Goal: Task Accomplishment & Management: Manage account settings

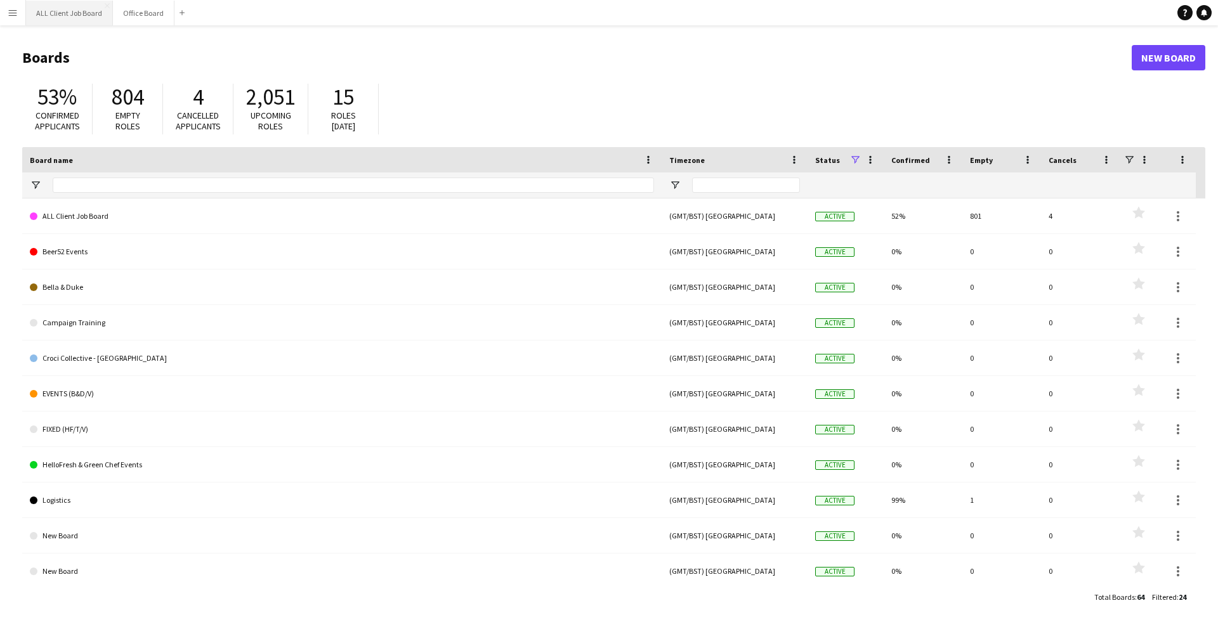
click at [56, 10] on button "ALL Client Job Board Close" at bounding box center [69, 13] width 87 height 25
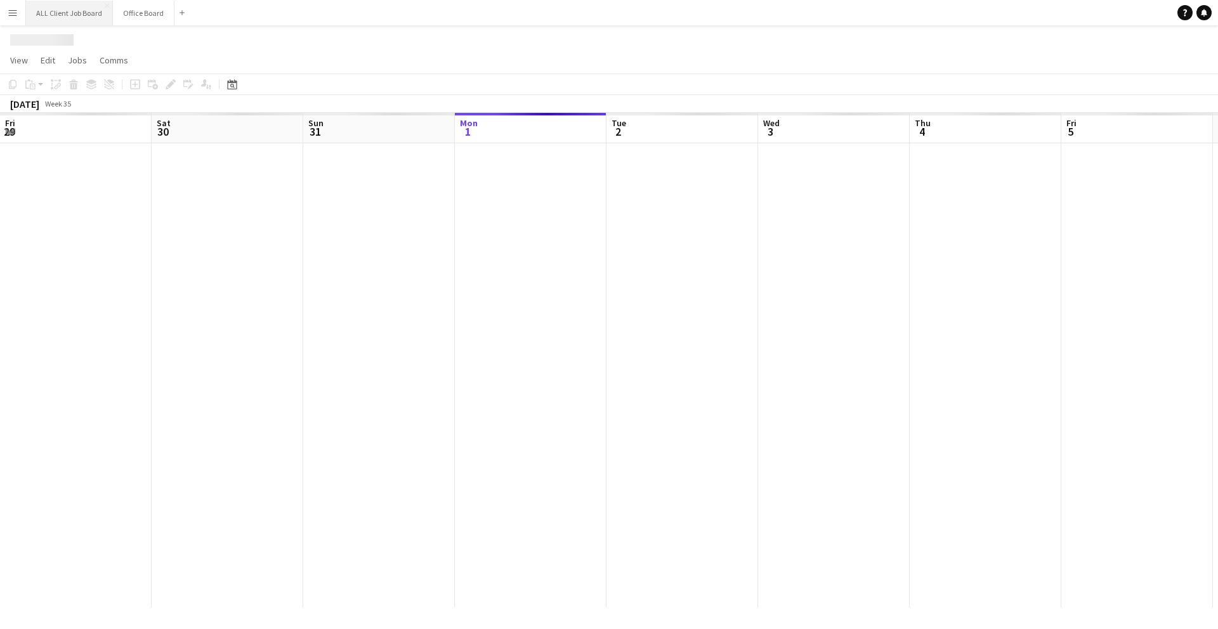
scroll to position [0, 303]
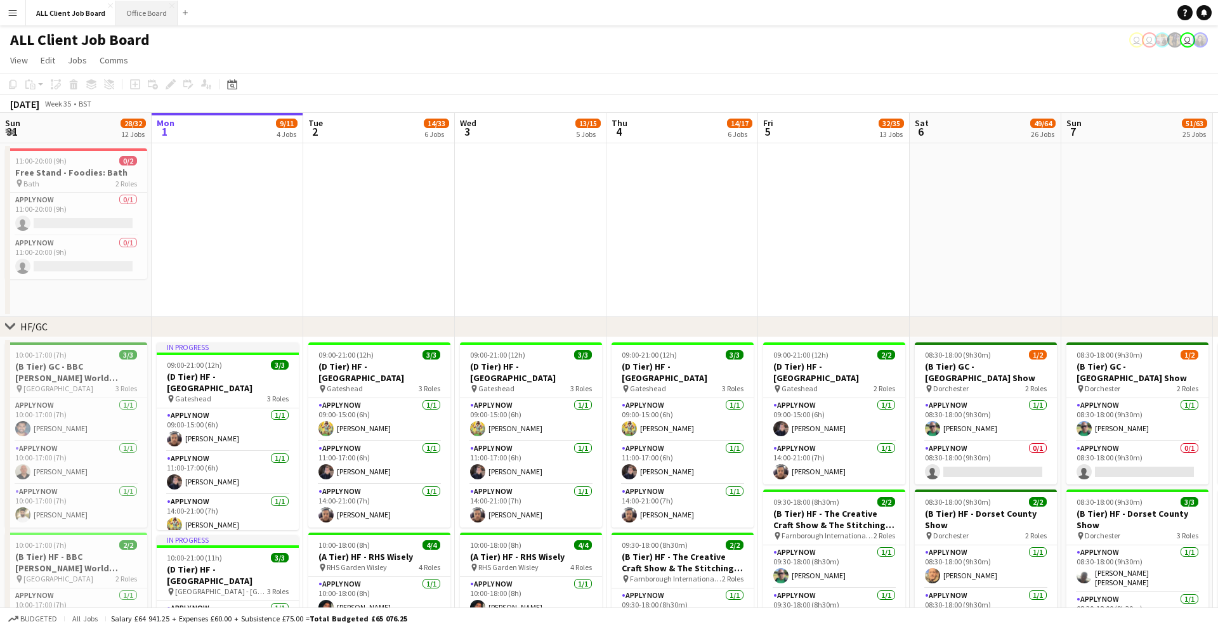
click at [140, 16] on button "Office Board Close" at bounding box center [147, 13] width 62 height 25
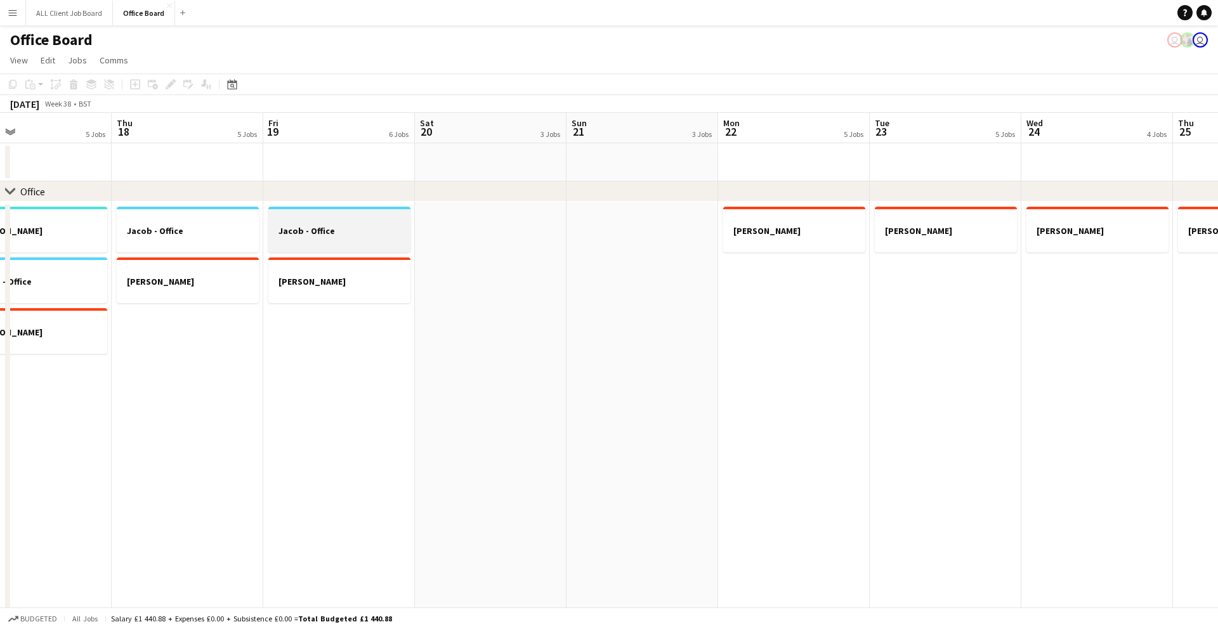
scroll to position [0, 494]
click at [344, 232] on h3 "Jacob - Office" at bounding box center [340, 230] width 142 height 11
click at [813, 310] on app-date-cell "[PERSON_NAME]" at bounding box center [795, 443] width 152 height 482
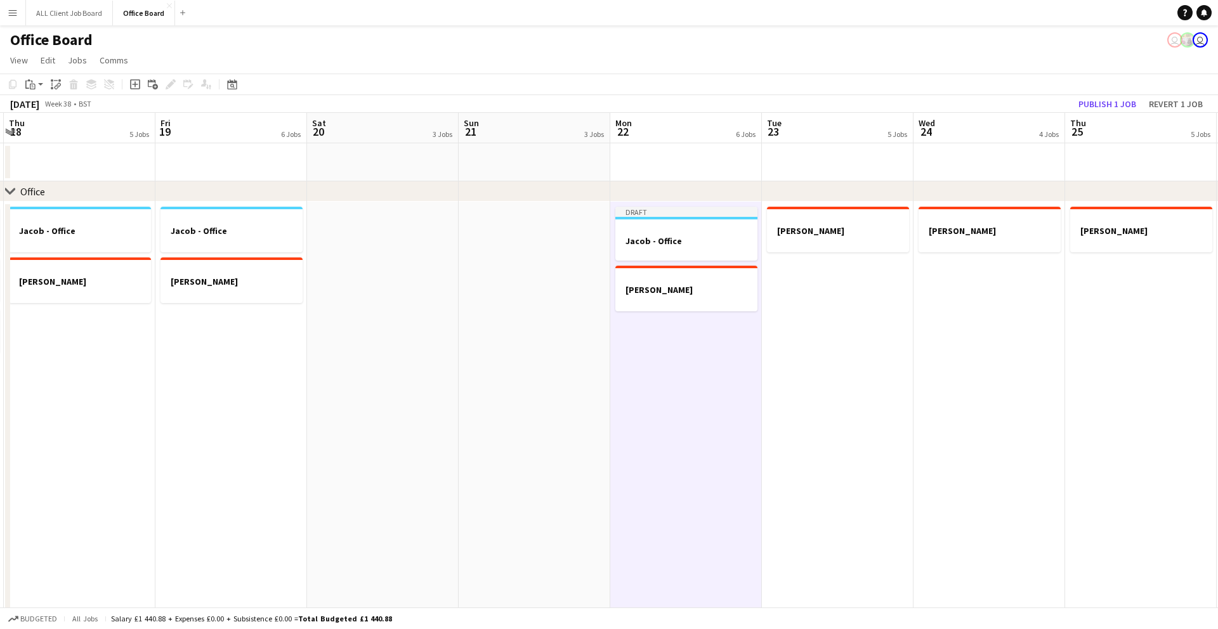
scroll to position [0, 605]
click at [861, 303] on app-date-cell "[PERSON_NAME]" at bounding box center [835, 443] width 152 height 482
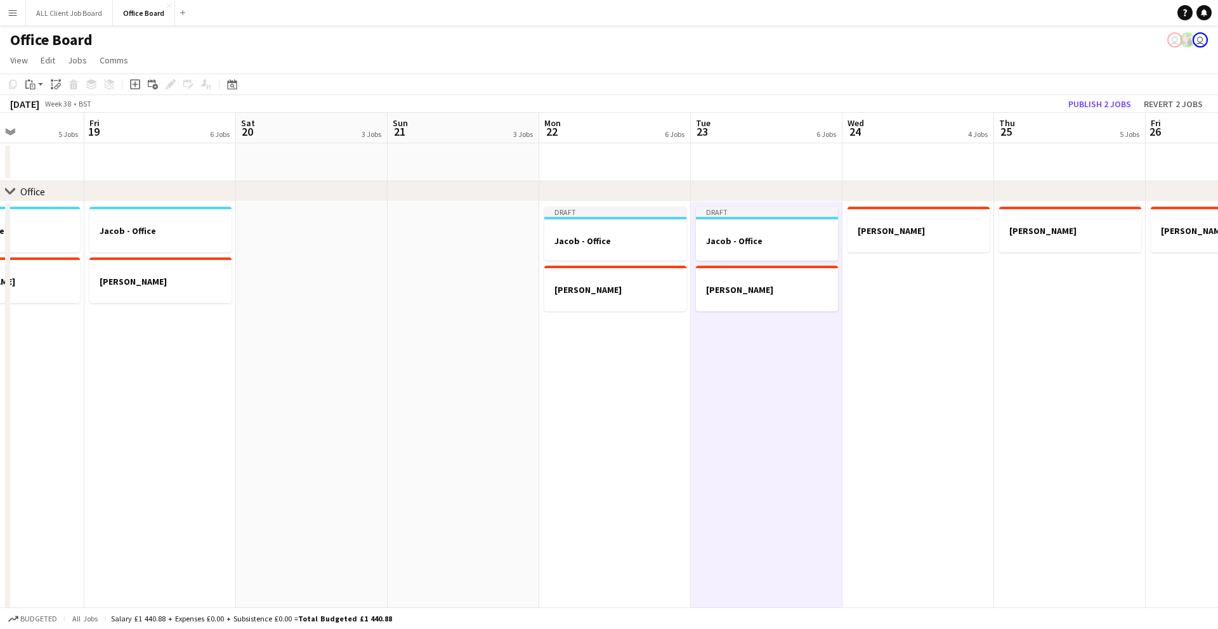
scroll to position [0, 374]
click at [888, 302] on app-date-cell "[PERSON_NAME]" at bounding box center [915, 443] width 152 height 482
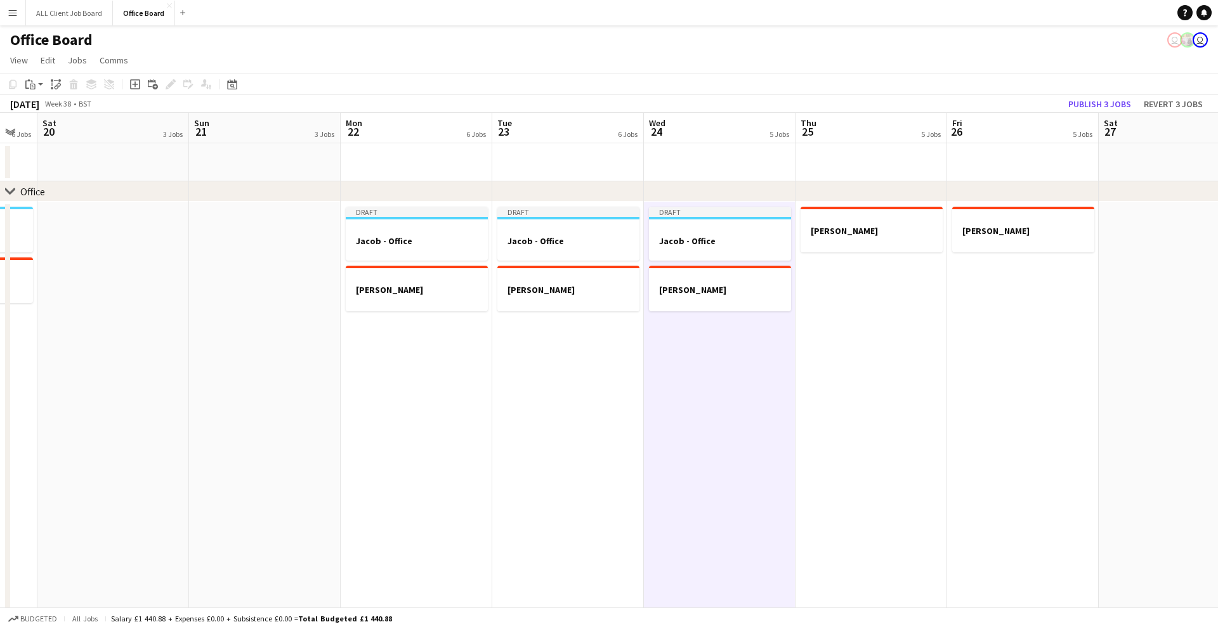
scroll to position [0, 600]
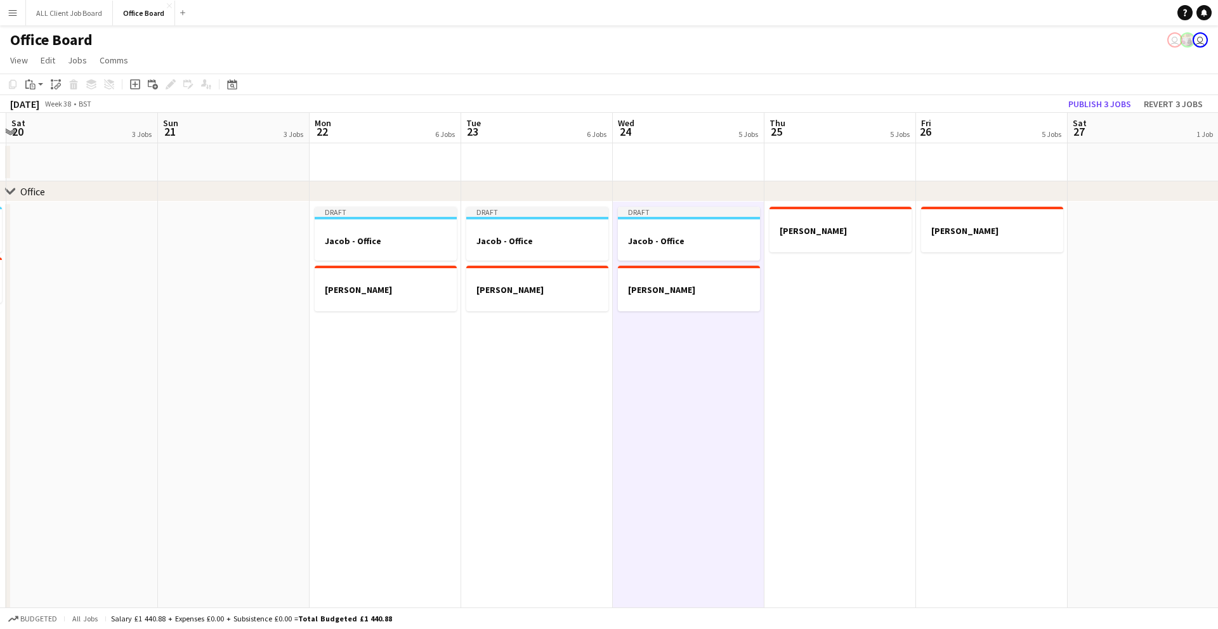
click at [888, 302] on app-date-cell "[PERSON_NAME]" at bounding box center [840, 443] width 152 height 482
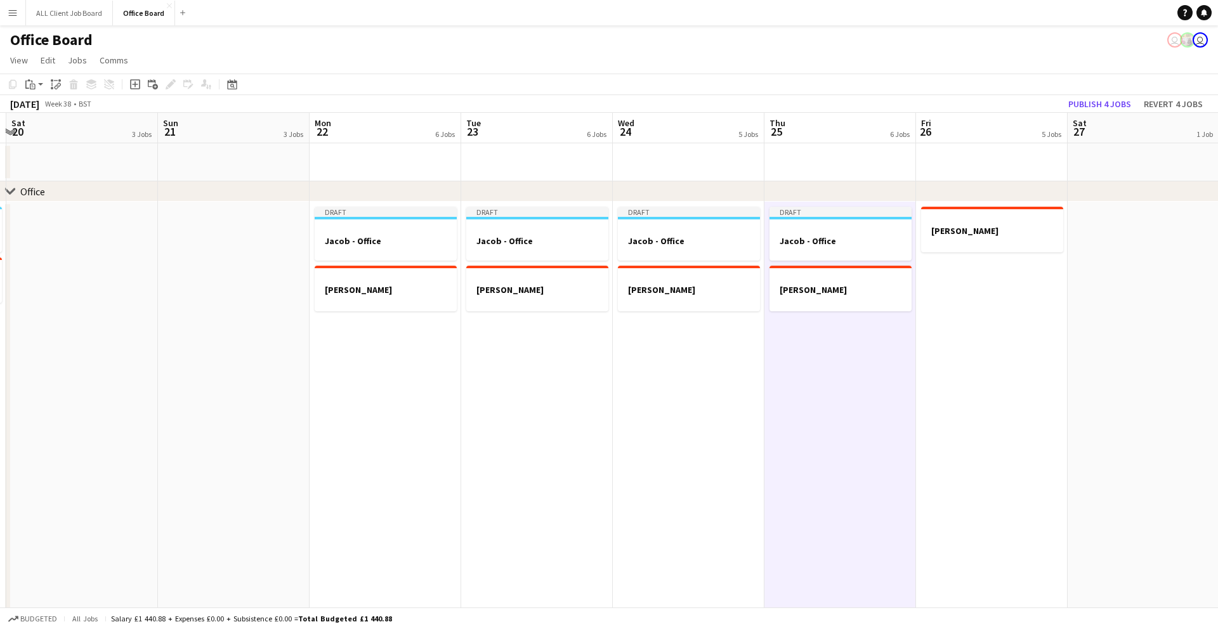
click at [946, 306] on app-date-cell "[PERSON_NAME]" at bounding box center [992, 443] width 152 height 482
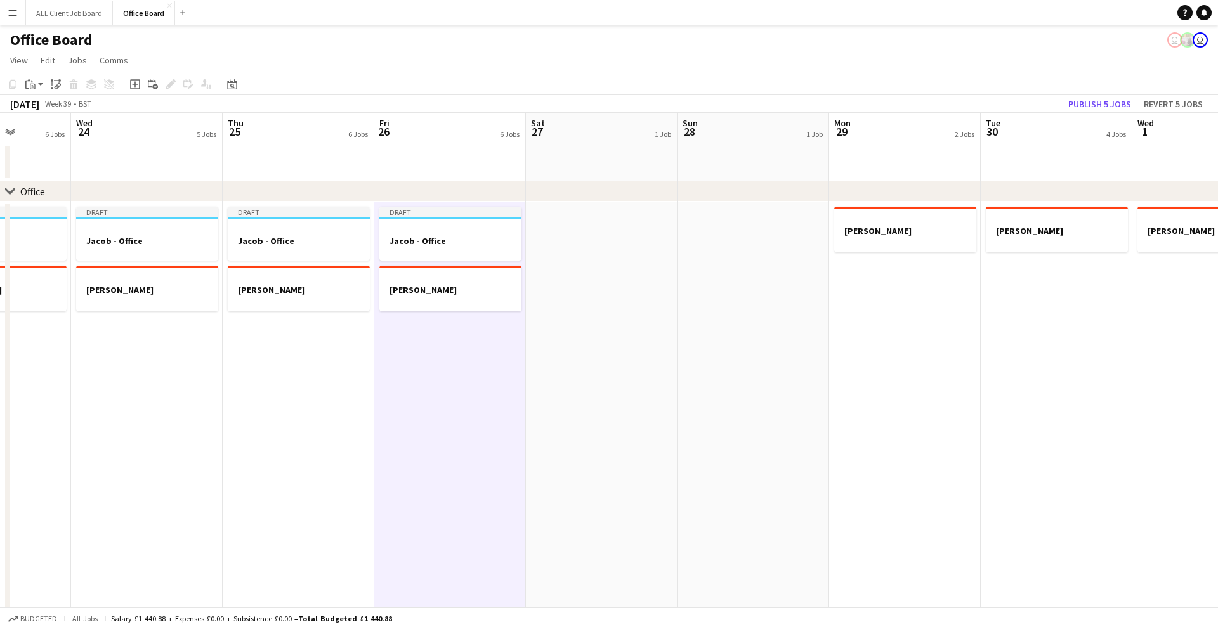
scroll to position [0, 536]
click at [945, 304] on app-date-cell "[PERSON_NAME]" at bounding box center [904, 443] width 152 height 482
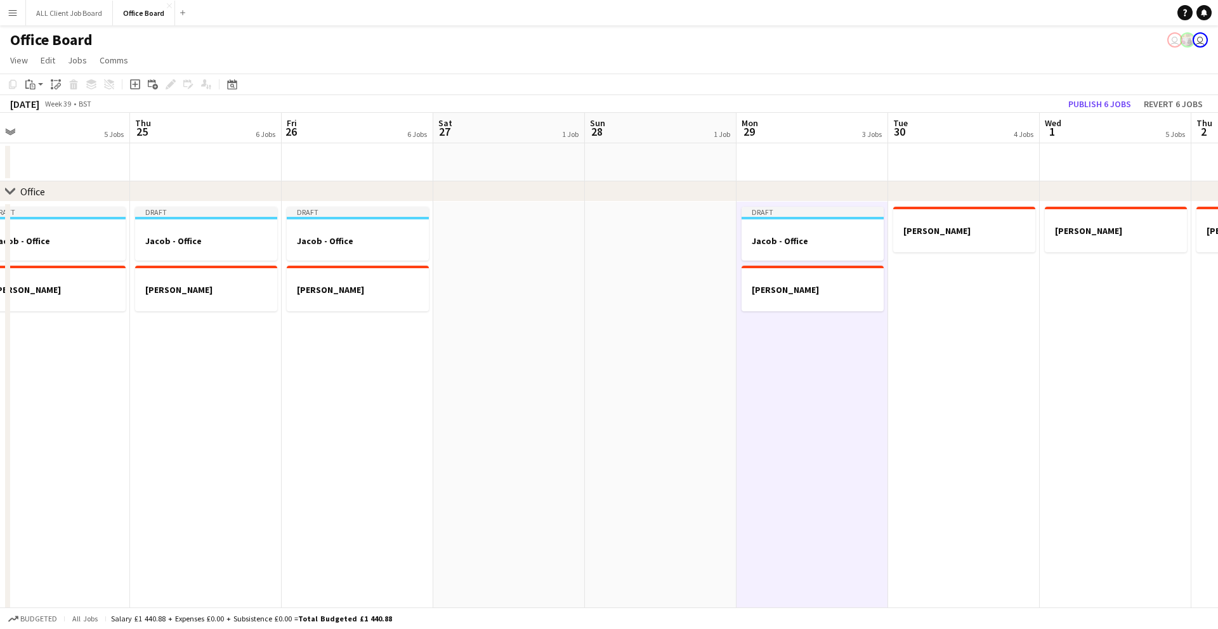
click at [948, 304] on app-date-cell "[PERSON_NAME]" at bounding box center [964, 443] width 152 height 482
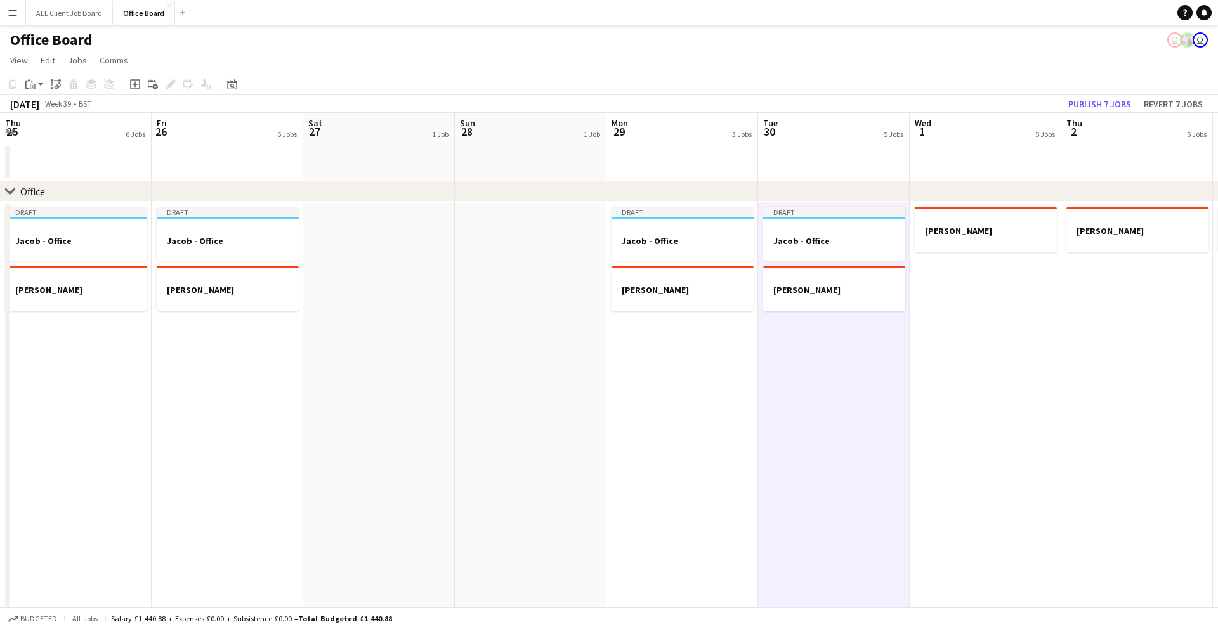
scroll to position [0, 460]
click at [966, 303] on app-date-cell "[PERSON_NAME]" at bounding box center [981, 443] width 152 height 482
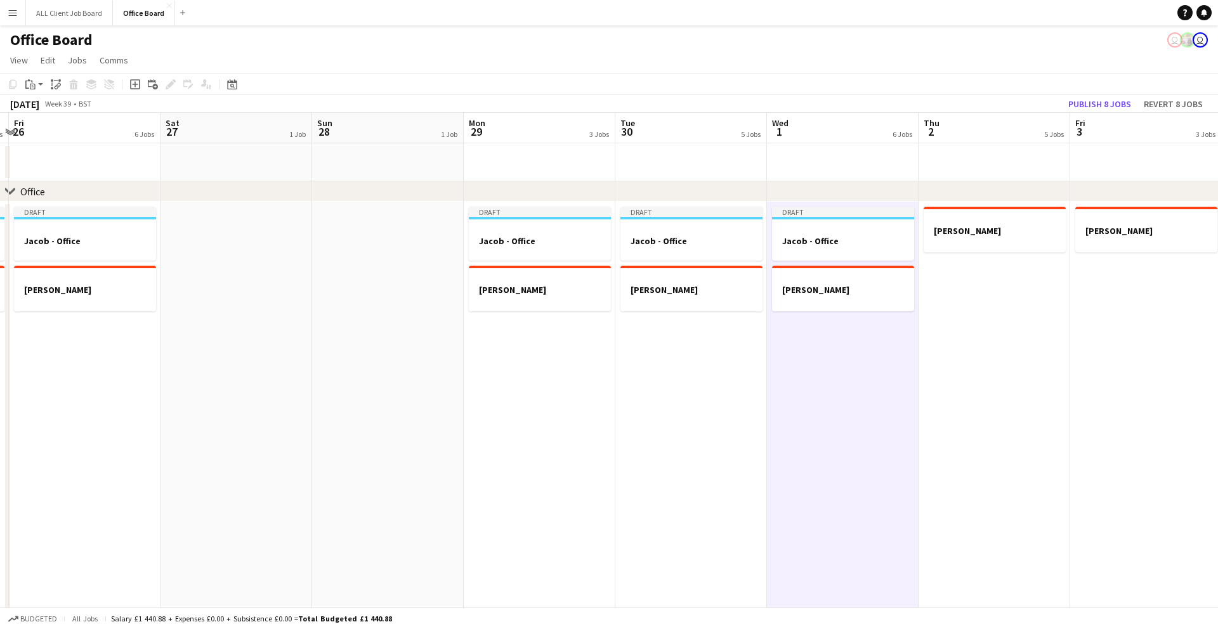
scroll to position [0, 605]
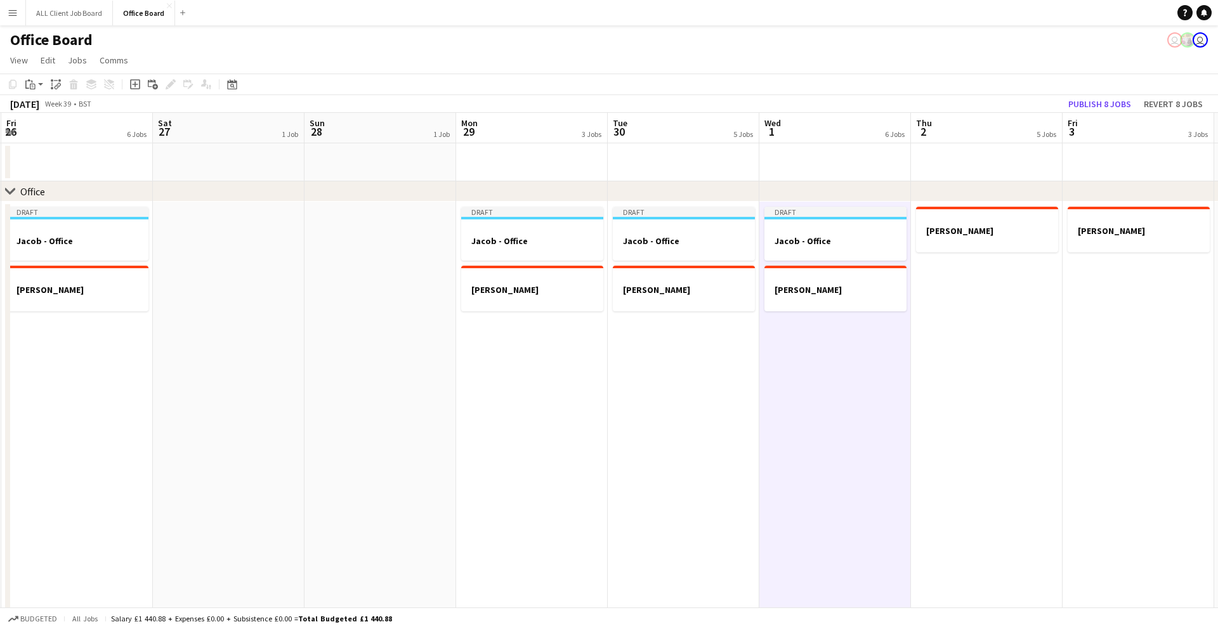
click at [973, 294] on app-date-cell "[PERSON_NAME]" at bounding box center [987, 443] width 152 height 482
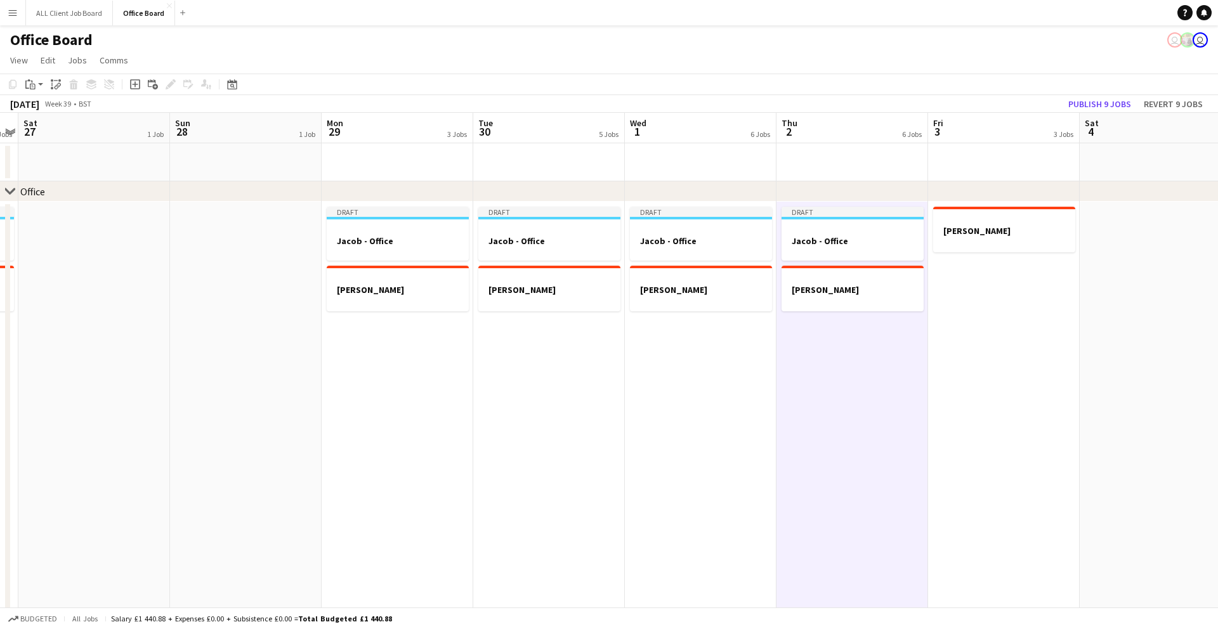
click at [979, 294] on app-date-cell "[PERSON_NAME]" at bounding box center [1004, 443] width 152 height 482
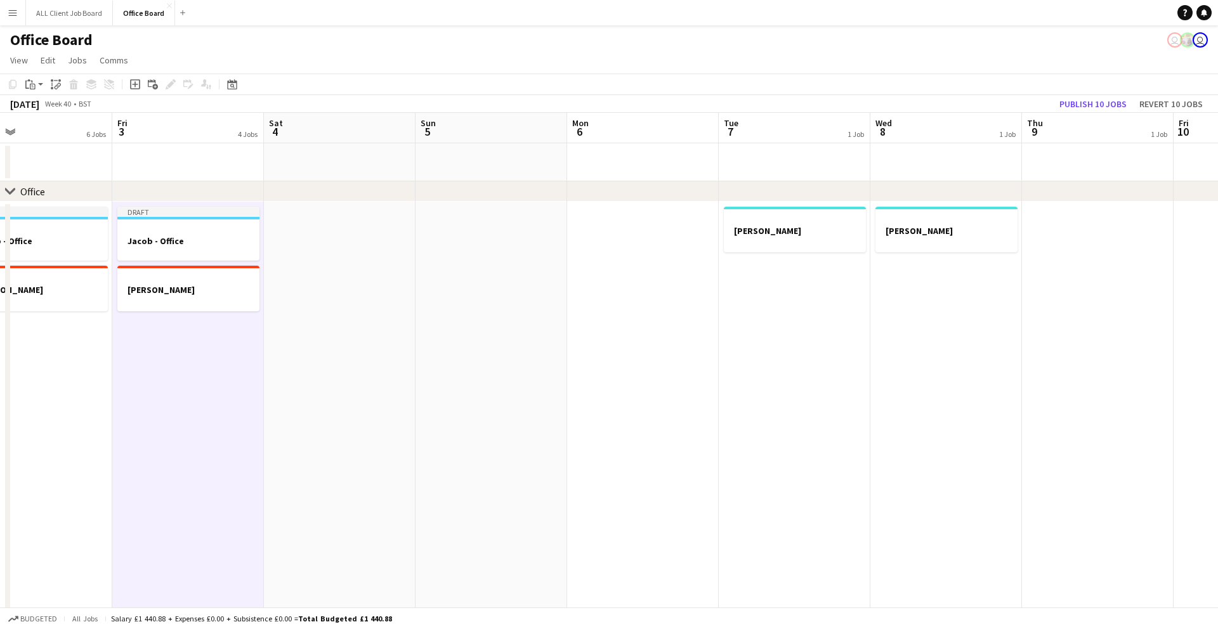
click at [651, 274] on app-date-cell at bounding box center [643, 443] width 152 height 482
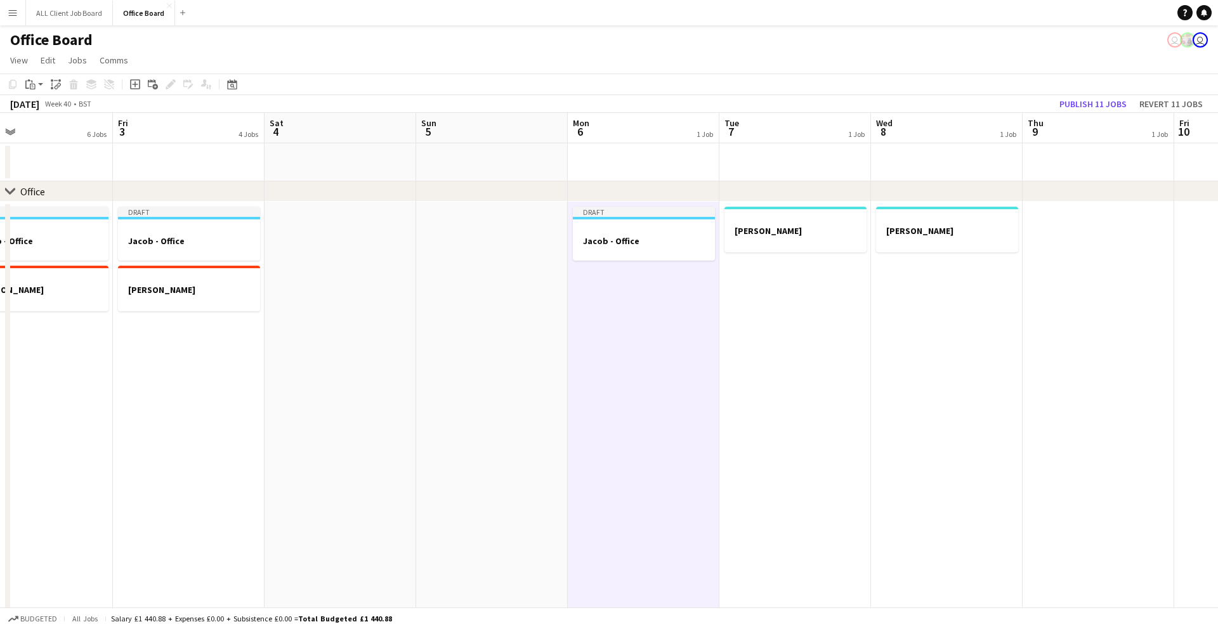
click at [761, 292] on app-date-cell "[PERSON_NAME]" at bounding box center [795, 443] width 152 height 482
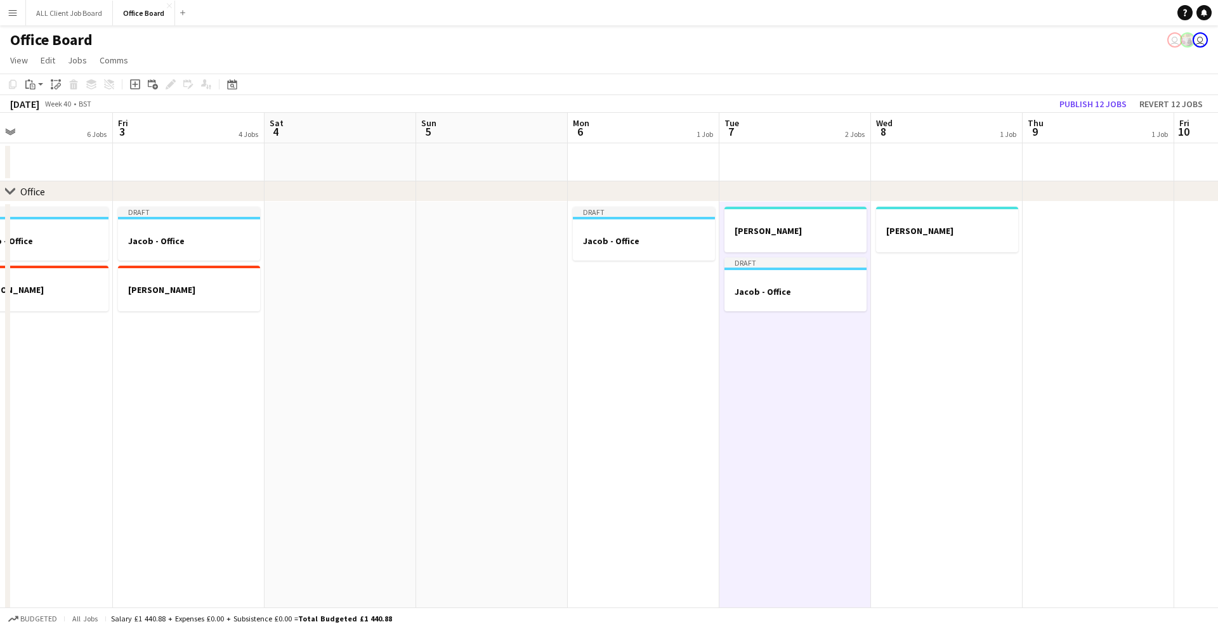
click at [917, 303] on app-date-cell "[PERSON_NAME]" at bounding box center [947, 443] width 152 height 482
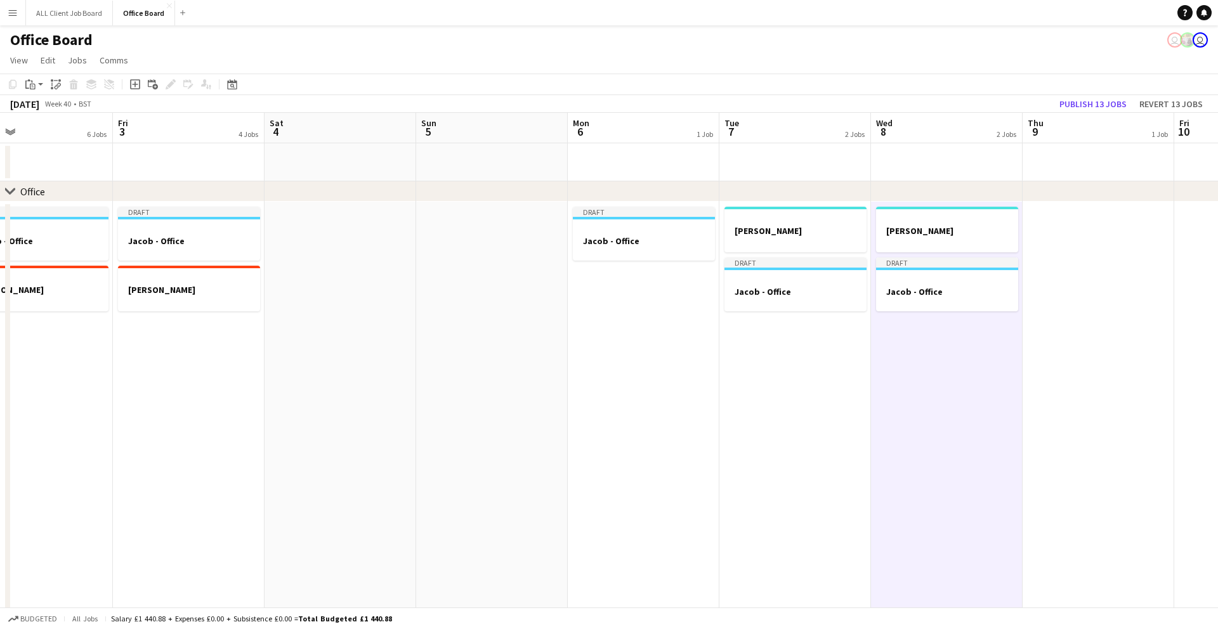
click at [1094, 286] on app-date-cell at bounding box center [1099, 443] width 152 height 482
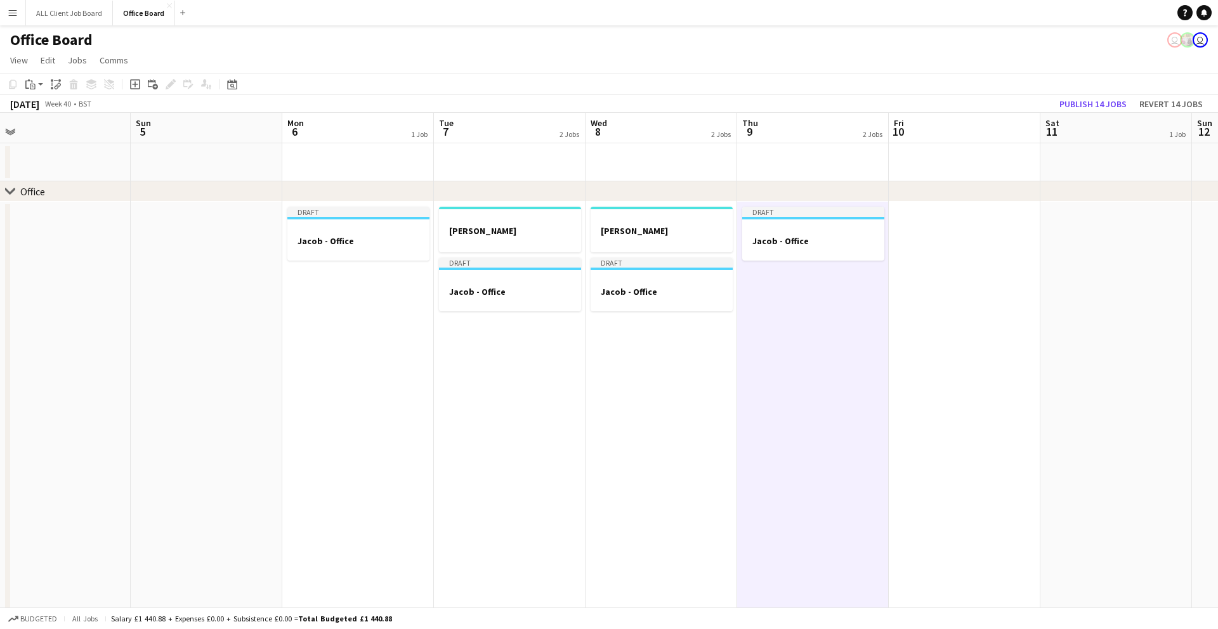
click at [915, 260] on app-date-cell at bounding box center [965, 443] width 152 height 482
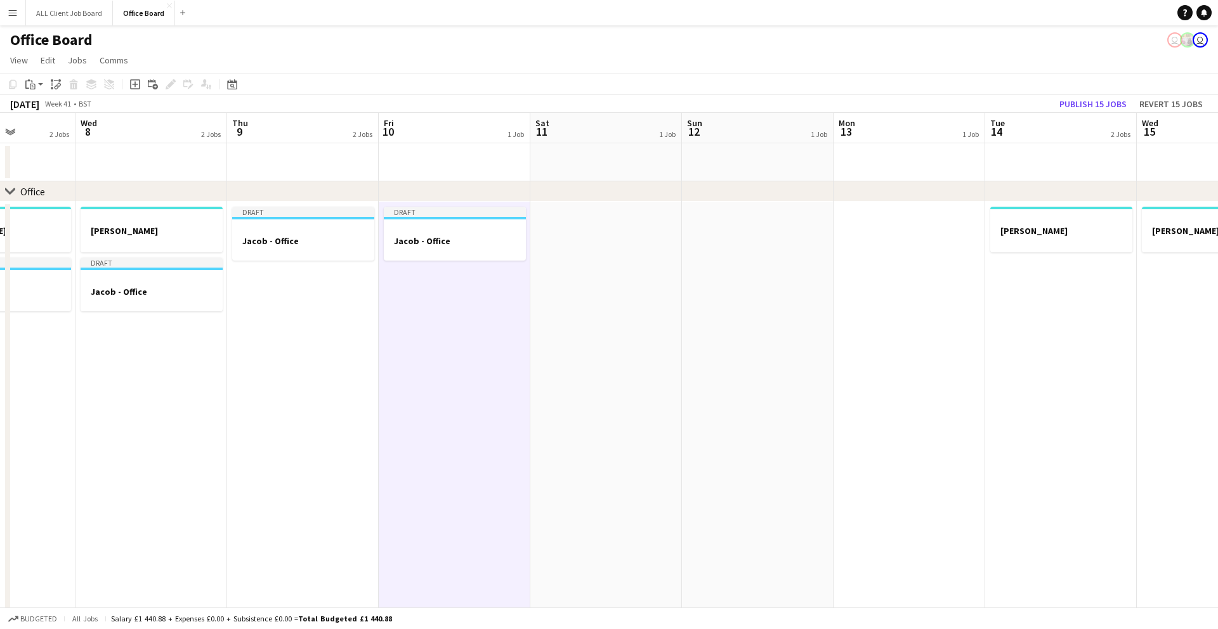
scroll to position [0, 606]
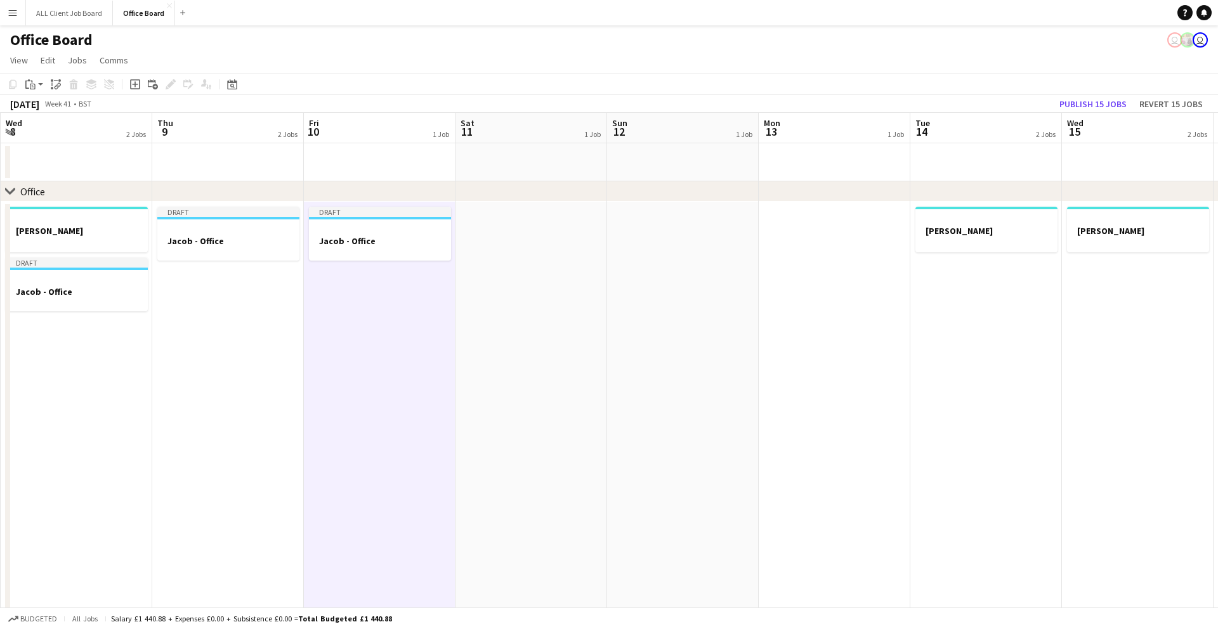
click at [869, 242] on app-date-cell at bounding box center [835, 443] width 152 height 482
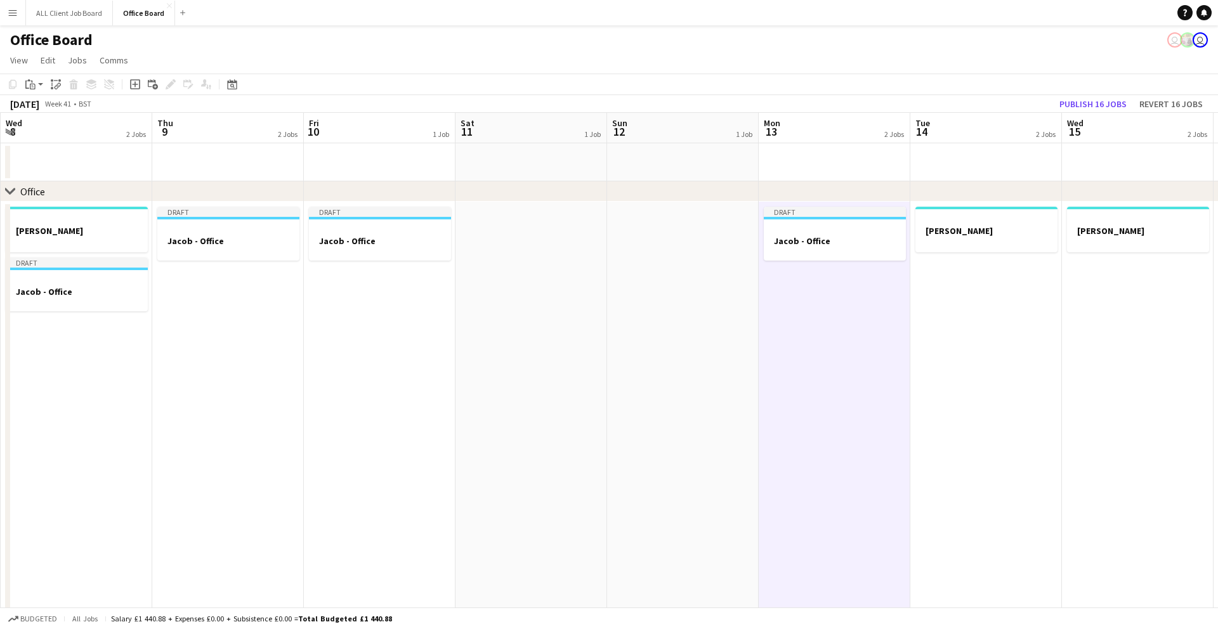
click at [1000, 273] on app-date-cell "[PERSON_NAME]" at bounding box center [986, 443] width 152 height 482
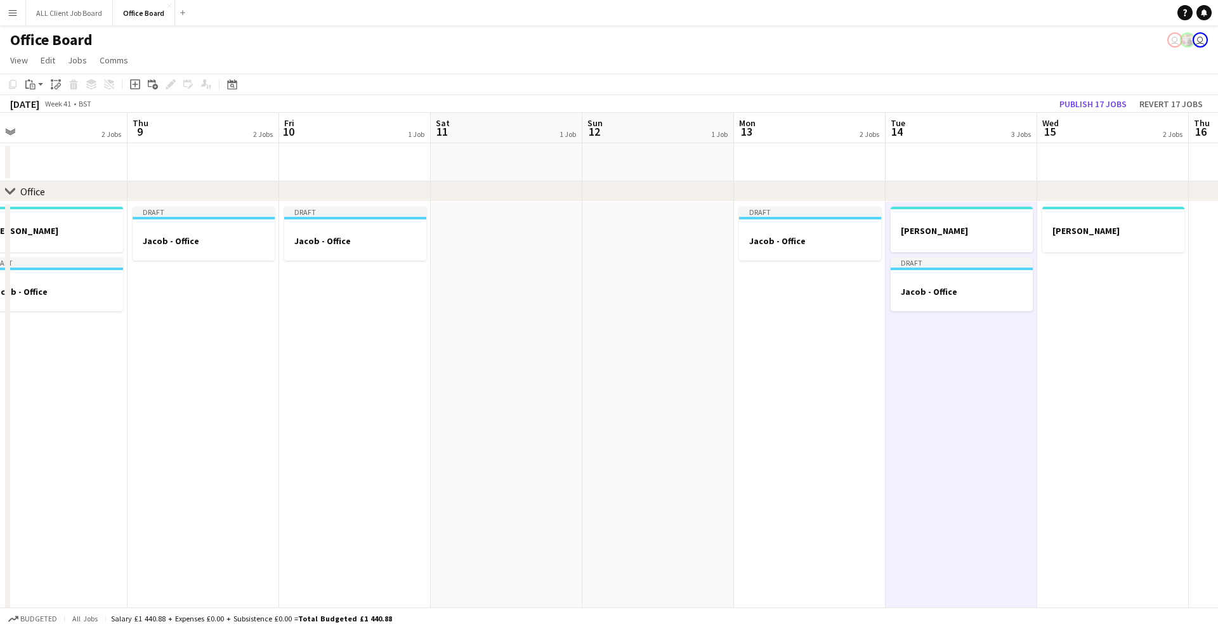
click at [1125, 292] on app-date-cell "[PERSON_NAME]" at bounding box center [1113, 443] width 152 height 482
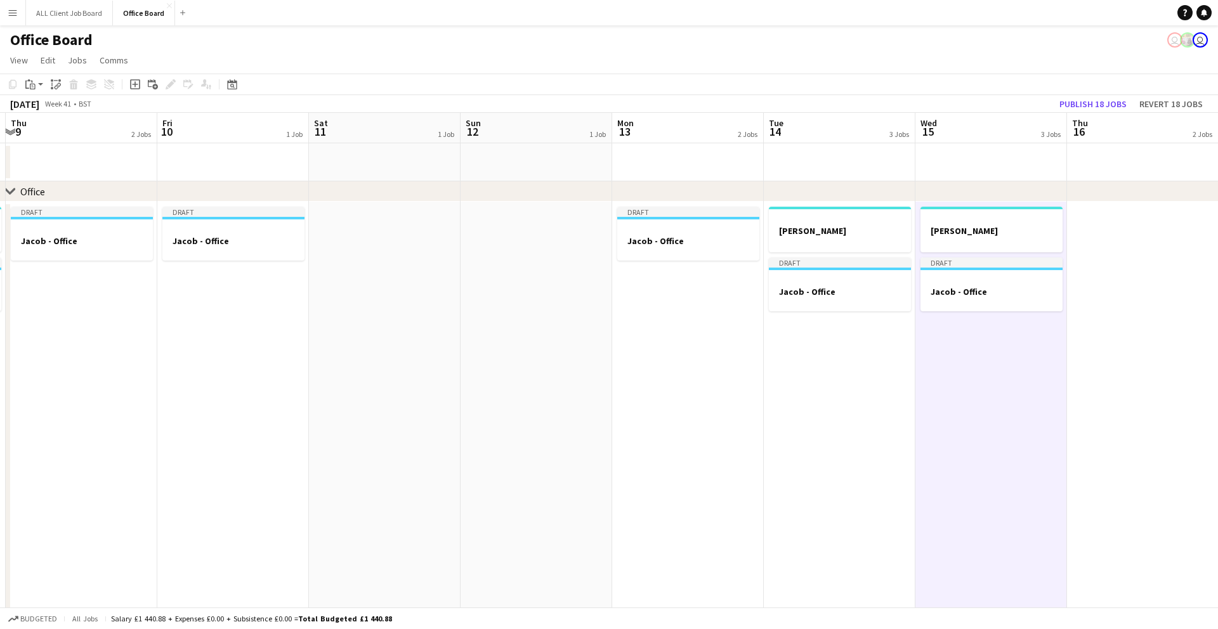
scroll to position [0, 477]
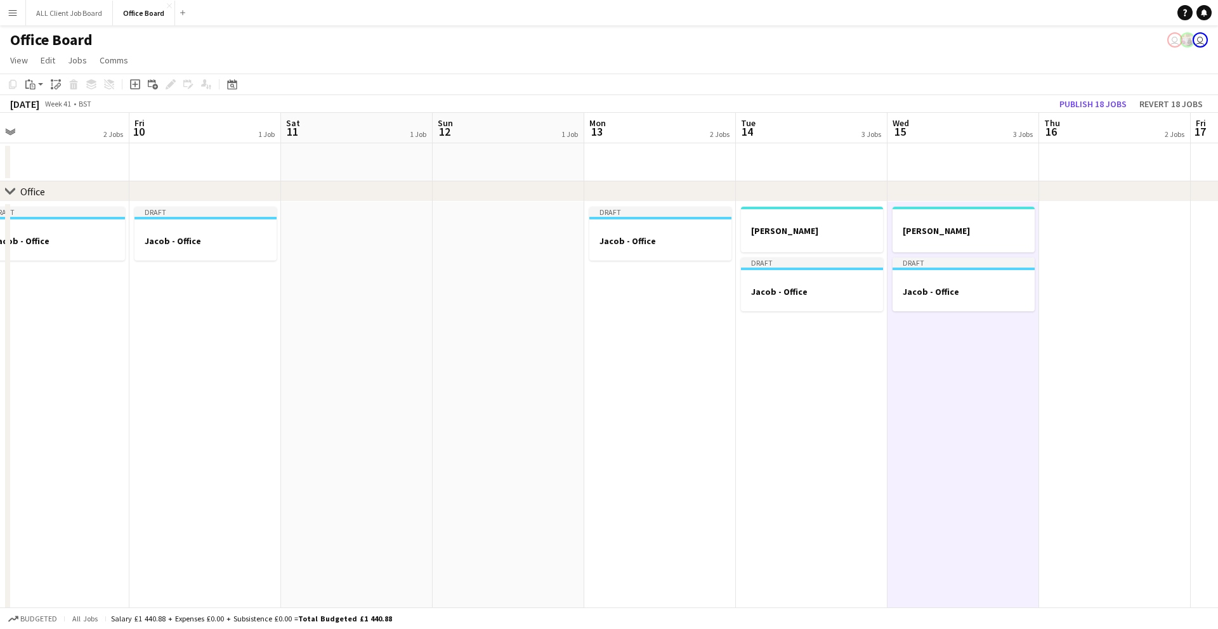
click at [1122, 292] on app-date-cell at bounding box center [1115, 443] width 152 height 482
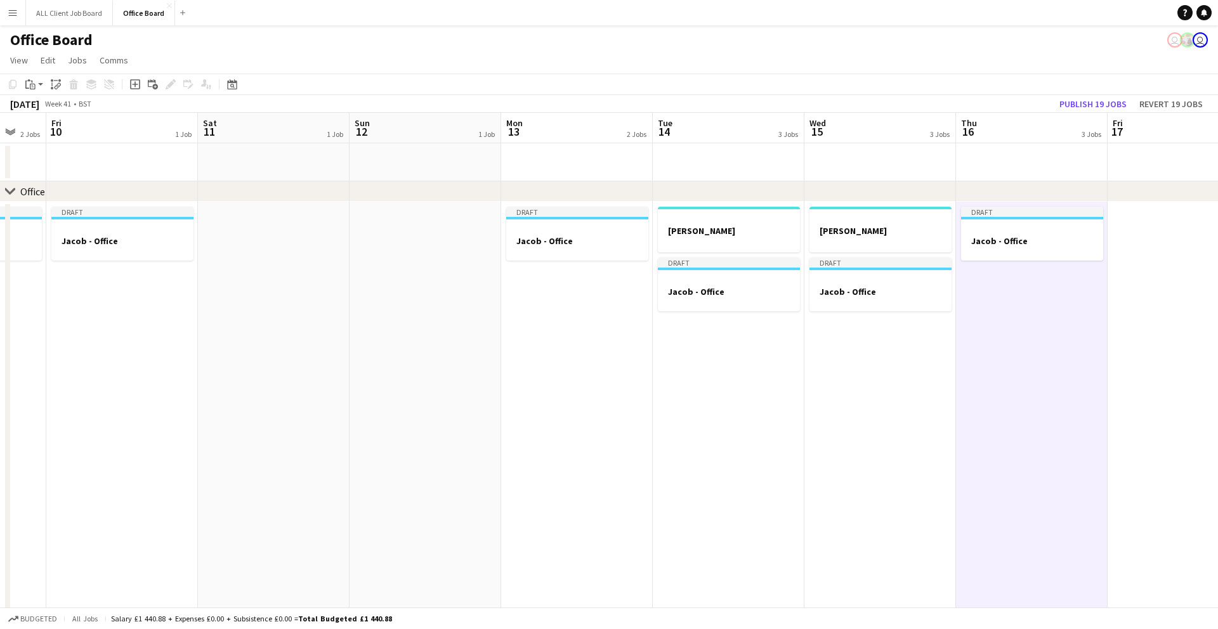
scroll to position [0, 412]
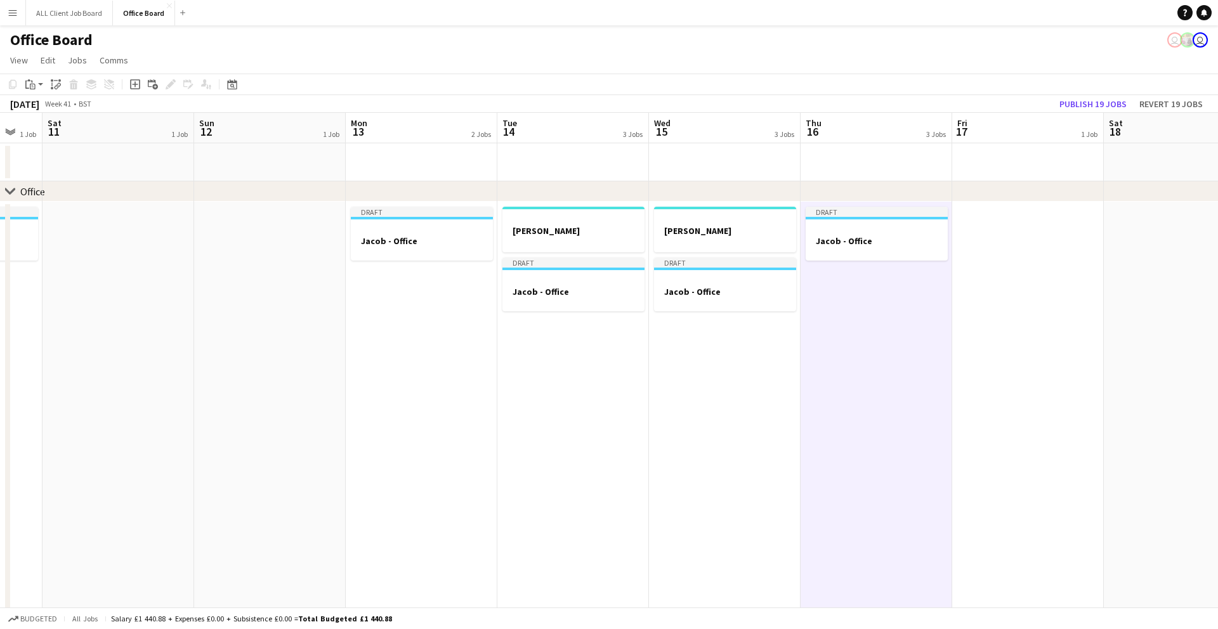
click at [1077, 279] on app-date-cell at bounding box center [1028, 443] width 152 height 482
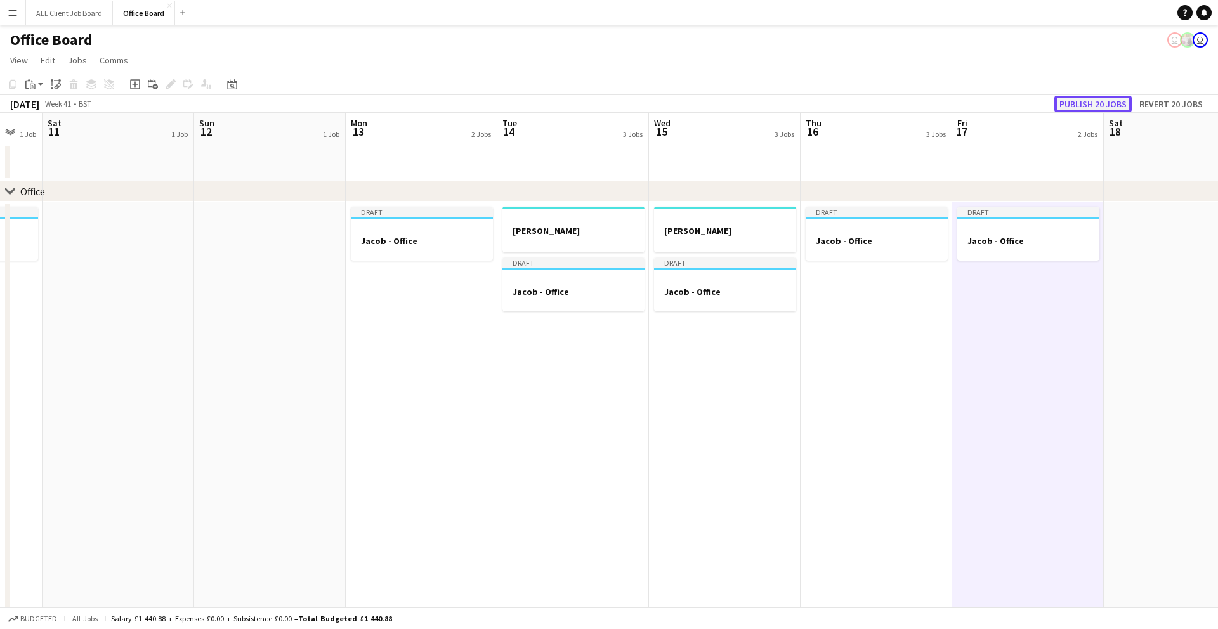
click at [1085, 104] on button "Publish 20 jobs" at bounding box center [1092, 104] width 77 height 16
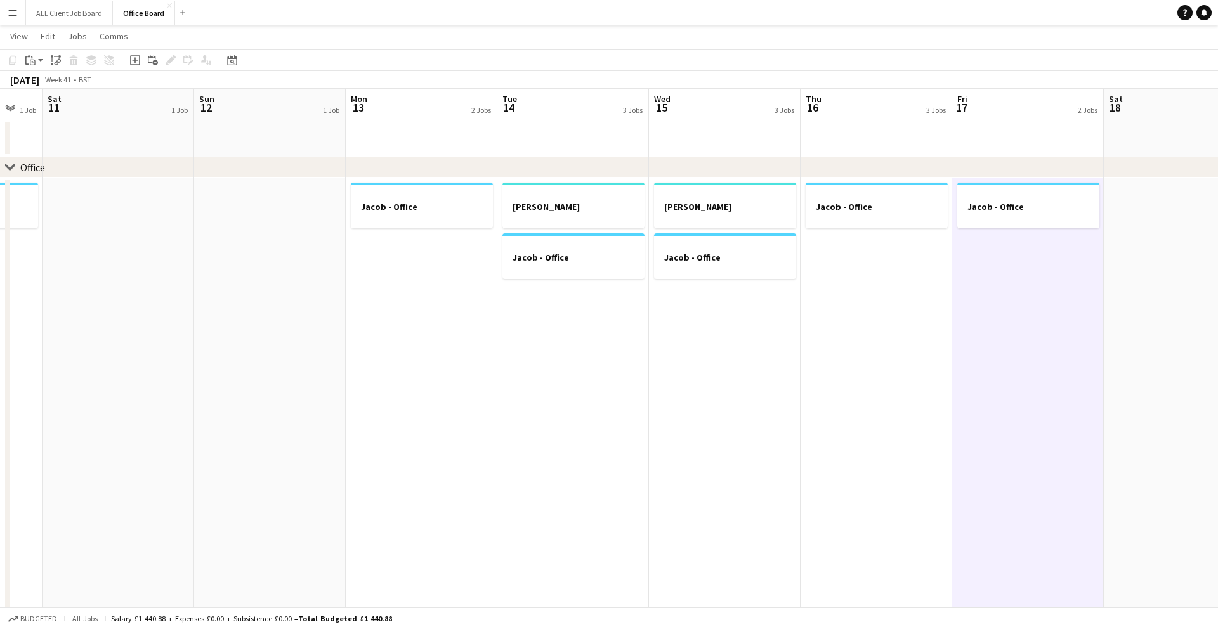
scroll to position [0, 0]
